Goal: Task Accomplishment & Management: Complete application form

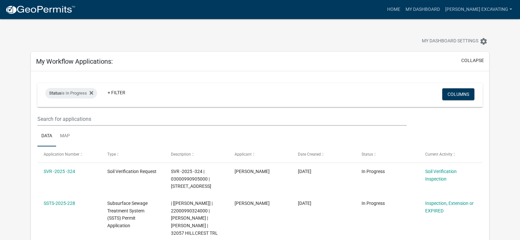
scroll to position [120, 0]
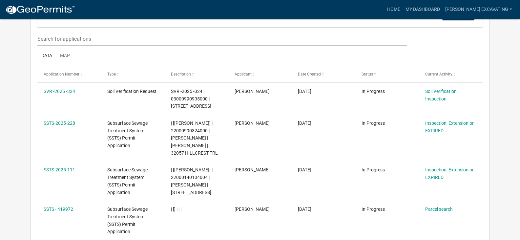
scroll to position [68, 0]
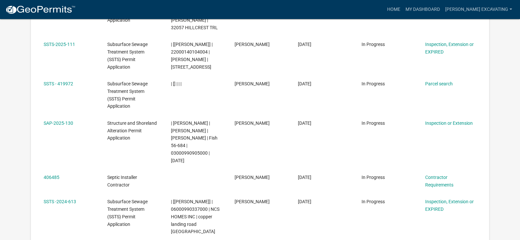
scroll to position [207, 0]
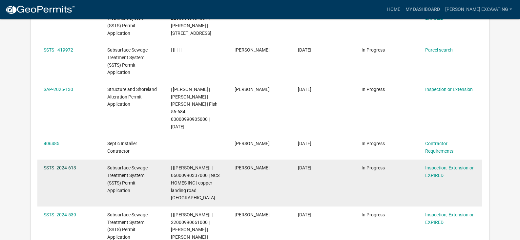
click at [59, 166] on link "SSTS -2024-613" at bounding box center [60, 167] width 32 height 5
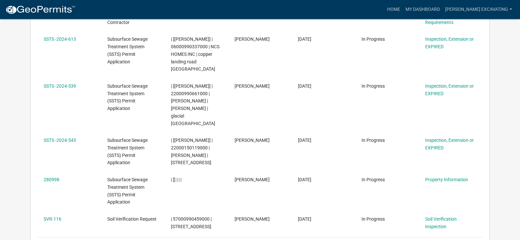
scroll to position [347, 0]
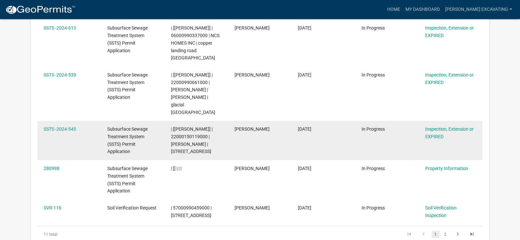
click at [409, 140] on datatable-body-cell "In Progress" at bounding box center [387, 140] width 64 height 39
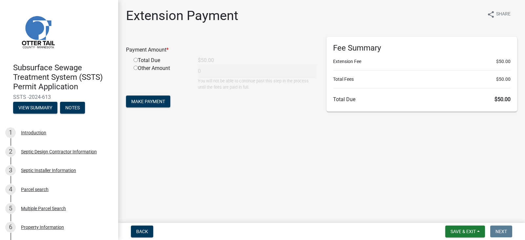
click at [135, 60] on input "radio" at bounding box center [136, 60] width 4 height 4
radio input "true"
type input "50"
click at [155, 103] on span "Make Payment" at bounding box center [148, 101] width 34 height 5
click at [135, 60] on input "radio" at bounding box center [136, 60] width 4 height 4
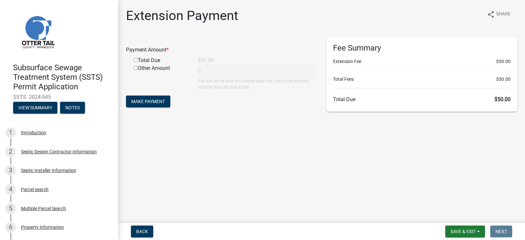
radio input "true"
type input "50"
click at [145, 103] on span "Make Payment" at bounding box center [148, 101] width 34 height 5
